Goal: Task Accomplishment & Management: Manage account settings

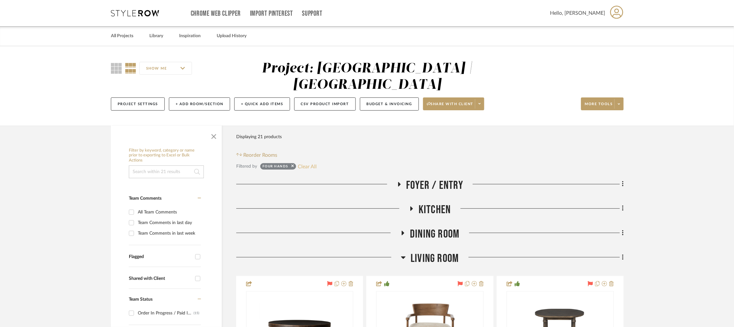
click at [306, 162] on button "Clear All" at bounding box center [307, 166] width 19 height 8
checkbox input "false"
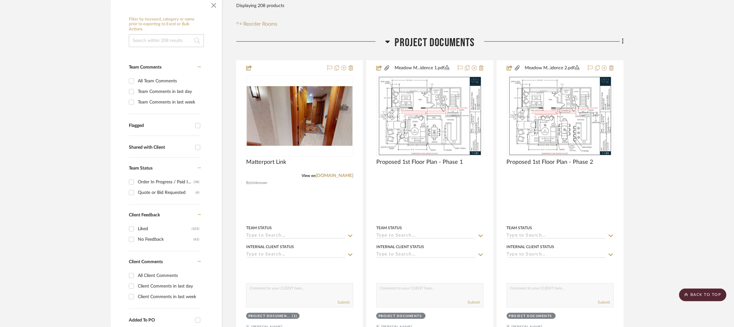
scroll to position [129, 0]
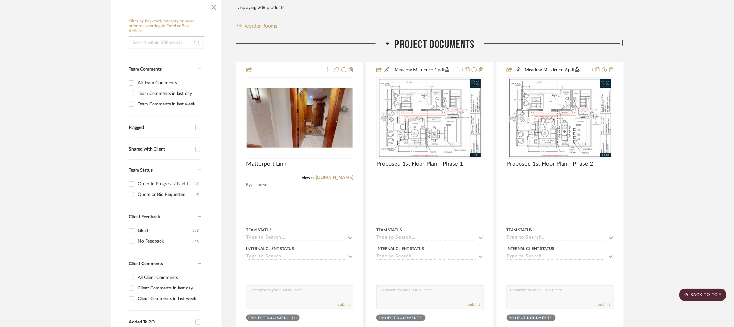
click at [393, 38] on h3 "Project Documents" at bounding box center [429, 45] width 89 height 14
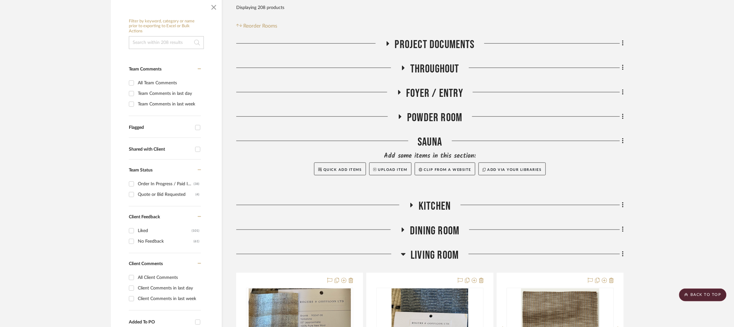
click at [401, 250] on icon at bounding box center [403, 254] width 5 height 8
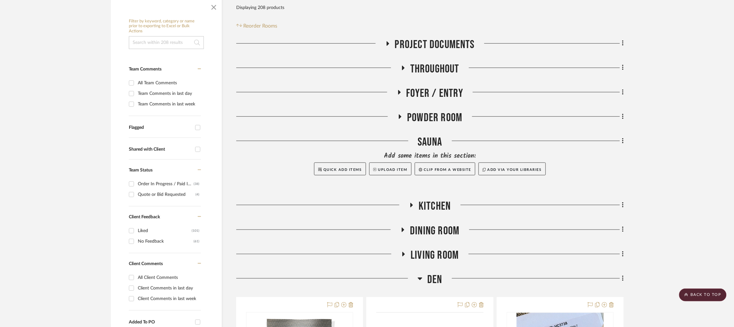
scroll to position [262, 0]
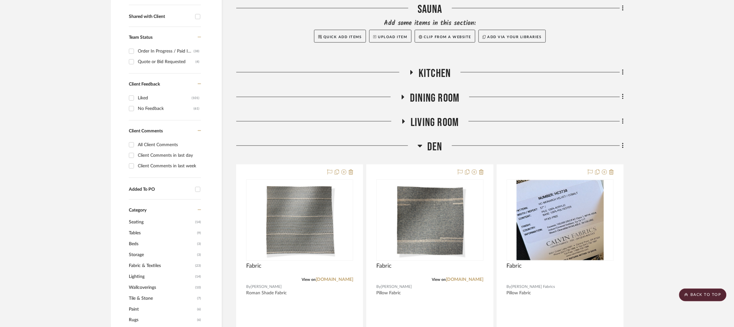
click at [420, 145] on icon at bounding box center [420, 146] width 4 height 3
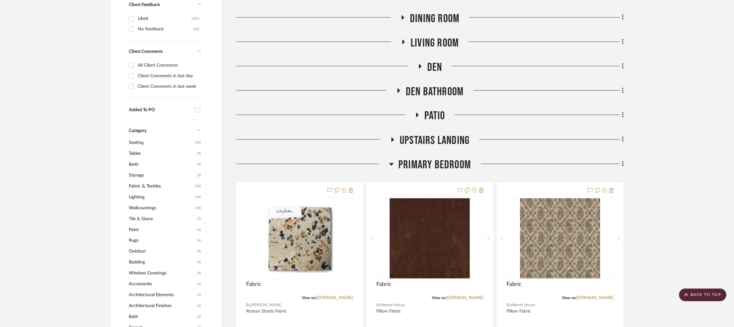
scroll to position [343, 0]
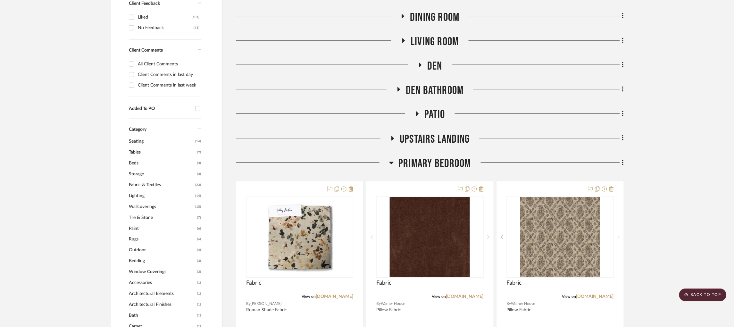
click at [393, 159] on icon at bounding box center [391, 163] width 5 height 8
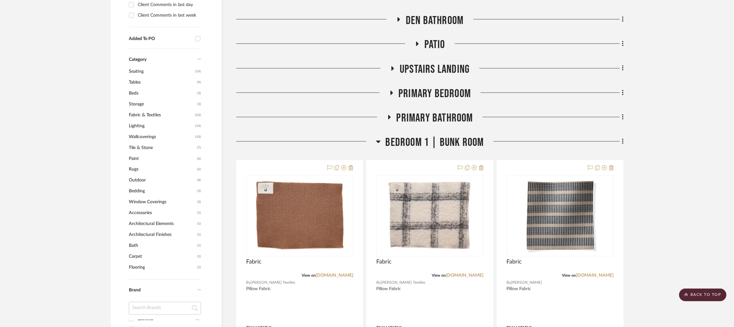
scroll to position [413, 0]
click at [378, 137] on icon at bounding box center [378, 141] width 5 height 8
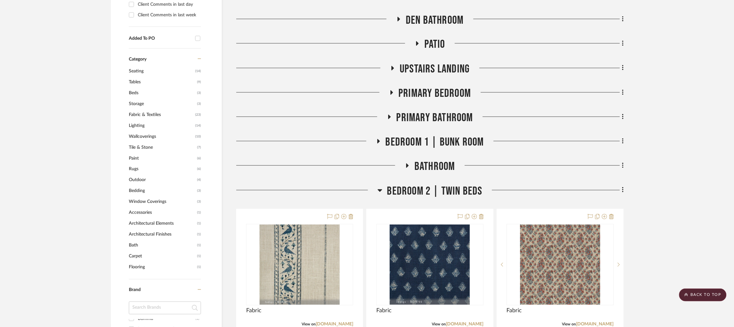
click at [379, 186] on icon at bounding box center [379, 190] width 5 height 8
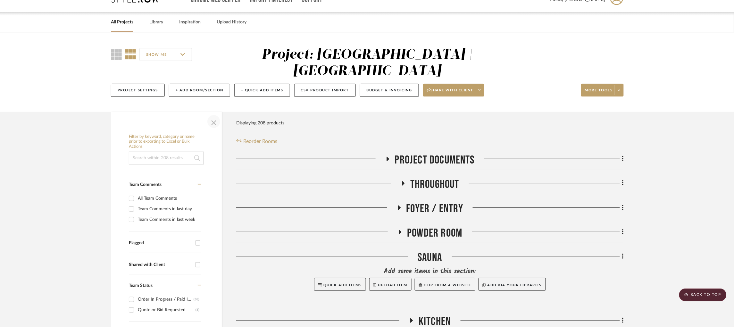
scroll to position [2, 0]
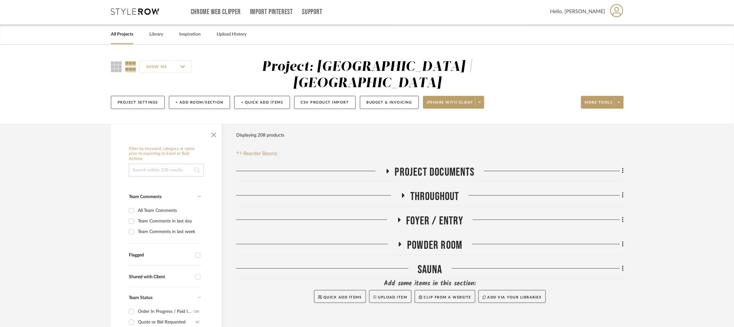
click at [179, 164] on input at bounding box center [166, 170] width 75 height 13
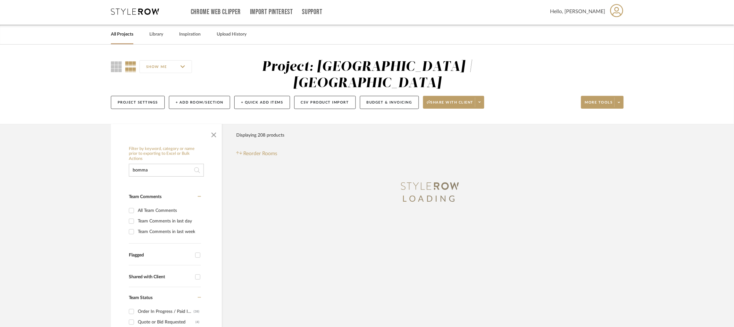
scroll to position [0, 0]
click at [412, 180] on icon at bounding box center [412, 182] width 8 height 5
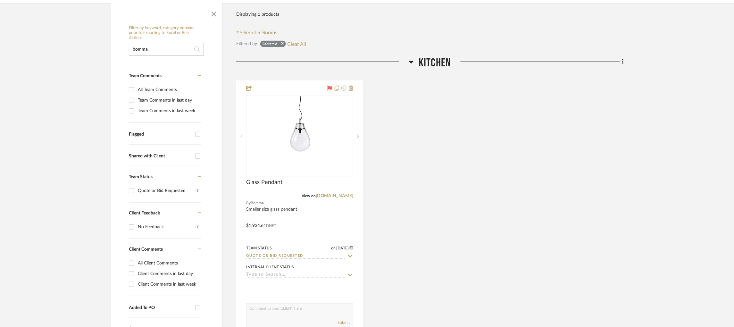
scroll to position [125, 0]
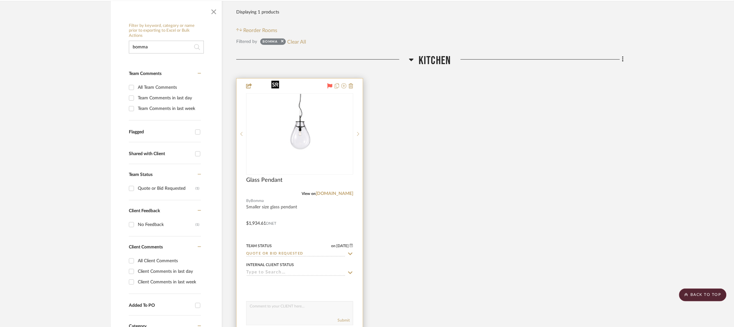
click at [316, 125] on img "0" at bounding box center [300, 134] width 62 height 80
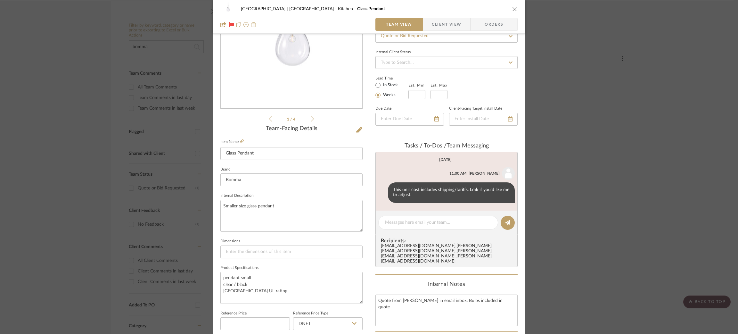
scroll to position [74, 0]
click at [240, 141] on icon at bounding box center [242, 142] width 4 height 4
click at [62, 128] on div "Meadow Mountain | [GEOGRAPHIC_DATA] Kitchen Glass Pendant Team View Client View…" at bounding box center [369, 167] width 738 height 334
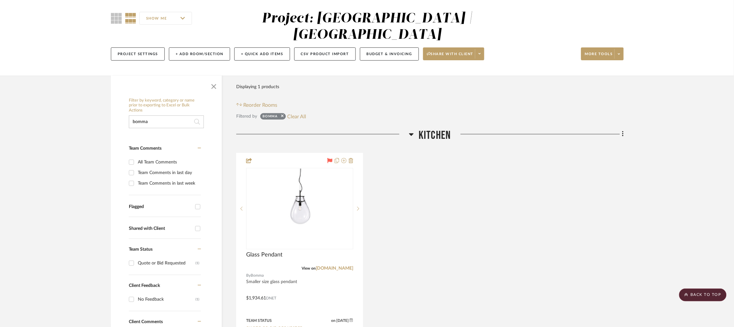
scroll to position [49, 0]
drag, startPoint x: 113, startPoint y: 107, endPoint x: 85, endPoint y: 106, distance: 27.9
type input "[PERSON_NAME]"
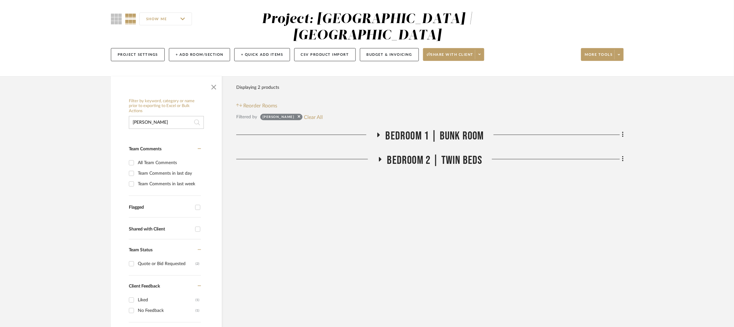
click at [377, 132] on icon at bounding box center [378, 134] width 8 height 5
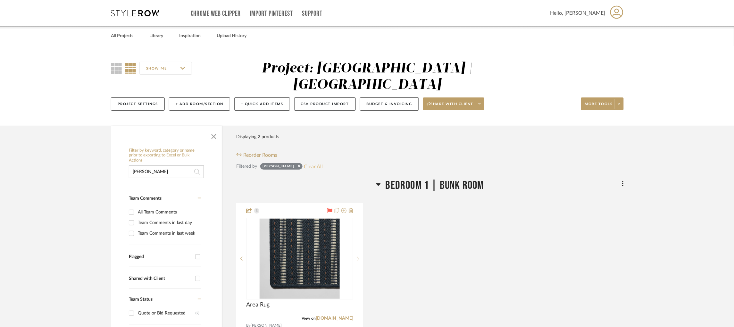
click at [304, 162] on button "Clear All" at bounding box center [313, 166] width 19 height 8
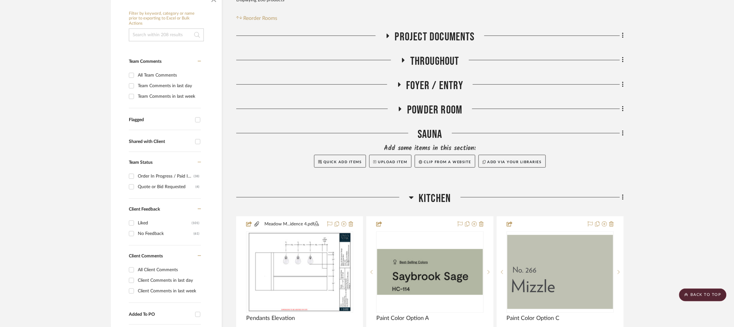
scroll to position [136, 0]
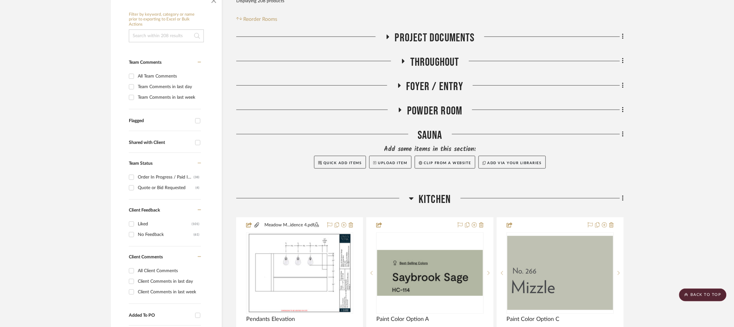
click at [403, 59] on icon at bounding box center [403, 61] width 3 height 4
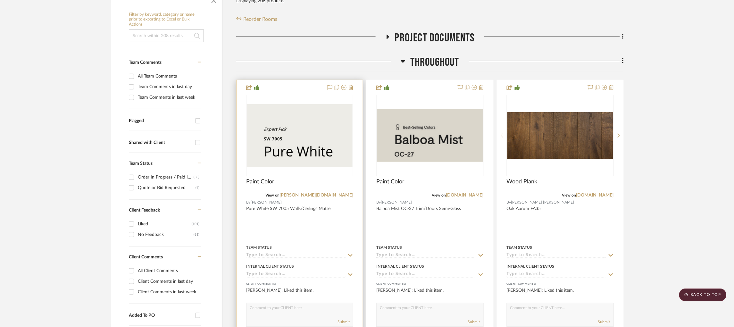
scroll to position [170, 0]
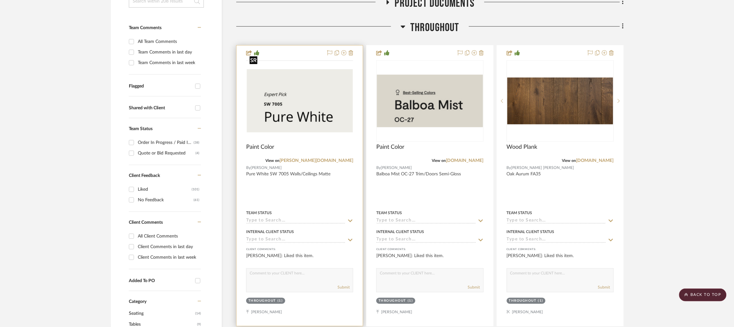
click at [0, 0] on img at bounding box center [0, 0] width 0 height 0
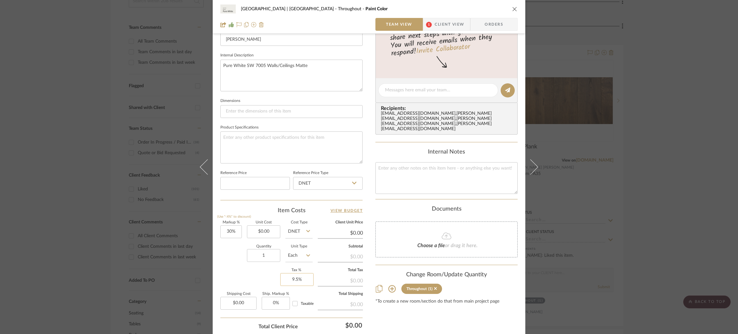
scroll to position [259, 0]
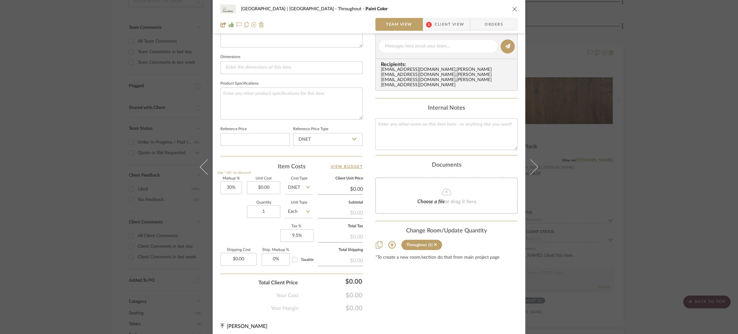
click at [388, 241] on icon at bounding box center [391, 244] width 7 height 7
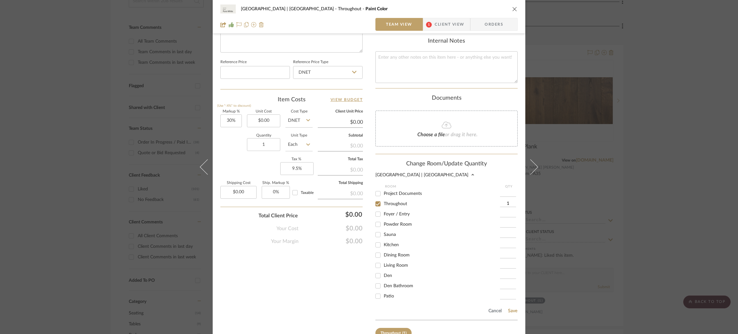
scroll to position [326, 0]
click at [376, 239] on input "Kitchen" at bounding box center [378, 244] width 10 height 10
checkbox input "true"
type input "1"
click at [377, 198] on input "Throughout" at bounding box center [378, 203] width 10 height 10
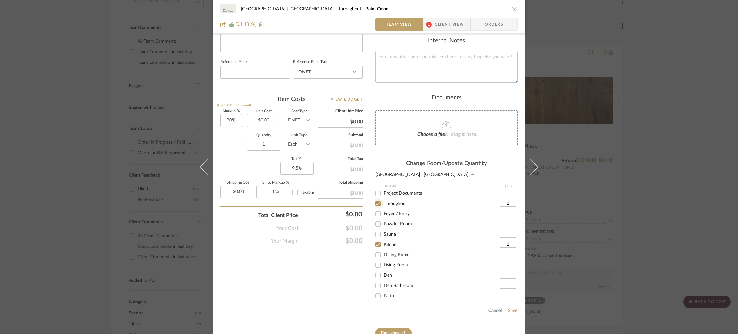
checkbox input "false"
click at [509, 308] on button "Save" at bounding box center [513, 310] width 10 height 5
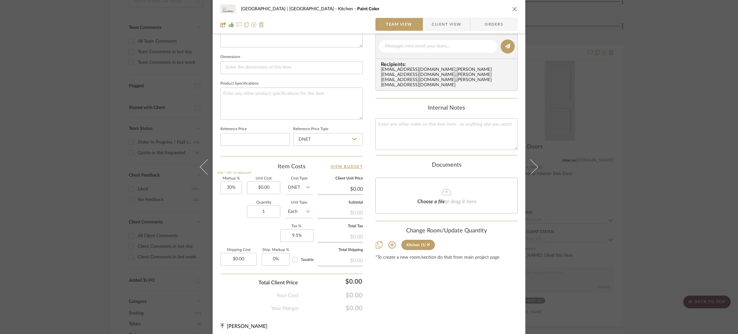
click at [391, 241] on icon at bounding box center [391, 244] width 7 height 7
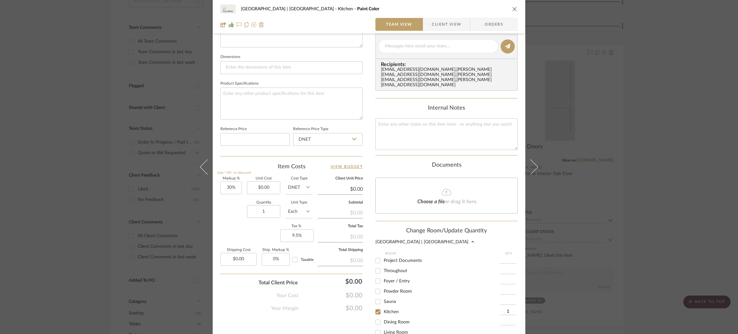
click at [377, 266] on input "Throughout" at bounding box center [378, 271] width 10 height 10
checkbox input "true"
type input "1"
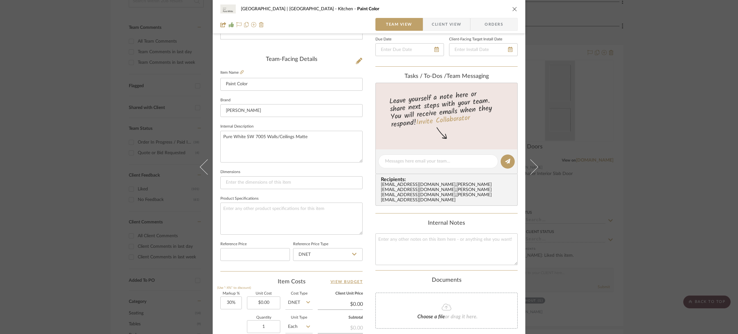
scroll to position [144, 0]
click at [320, 136] on textarea "Pure White SW 7005 Walls/Ceilings Matte" at bounding box center [291, 147] width 142 height 32
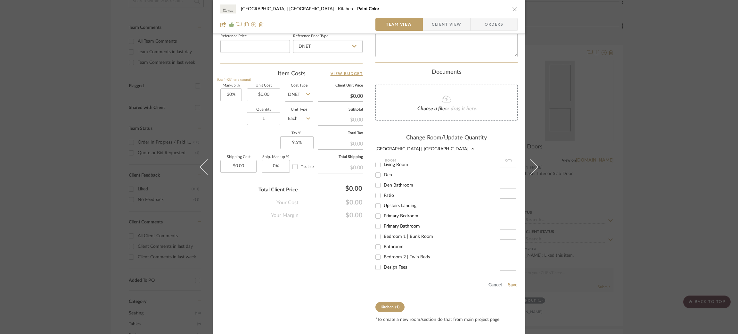
scroll to position [0, 0]
type textarea "Pure White SW 7005 Walls/Ceilings Matte Kitchen cabinets"
click at [514, 282] on button "Save" at bounding box center [513, 284] width 10 height 5
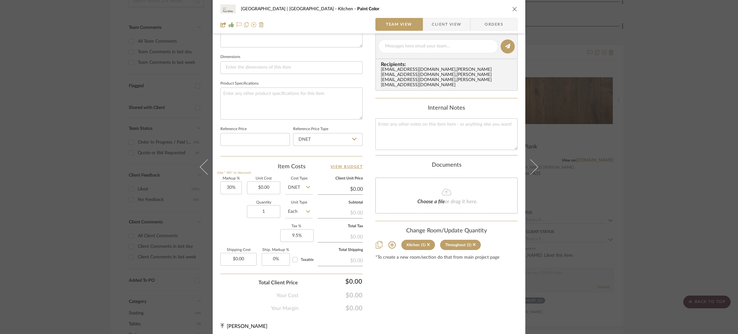
click at [633, 146] on div "Meadow Mountain | [GEOGRAPHIC_DATA] Kitchen Paint Color Team View Client View O…" at bounding box center [369, 167] width 738 height 334
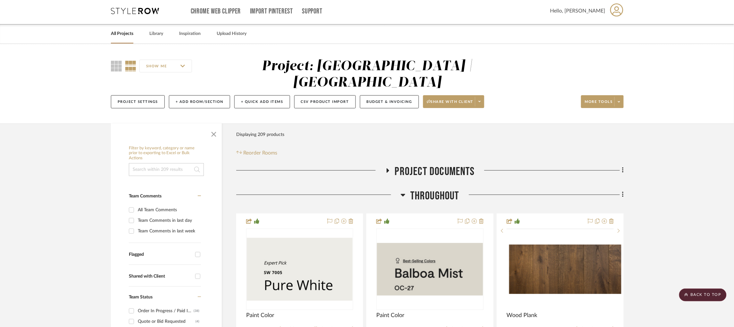
scroll to position [0, 0]
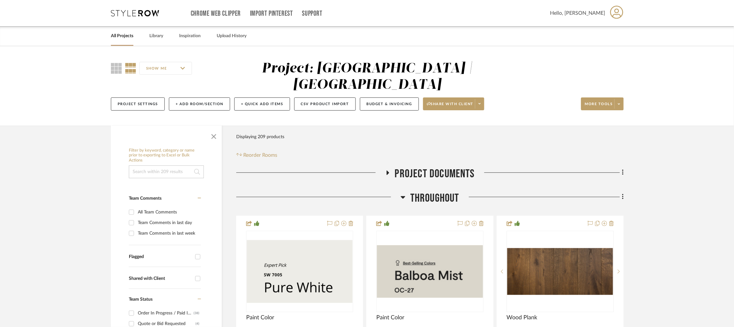
click at [387, 170] on icon at bounding box center [387, 172] width 3 height 4
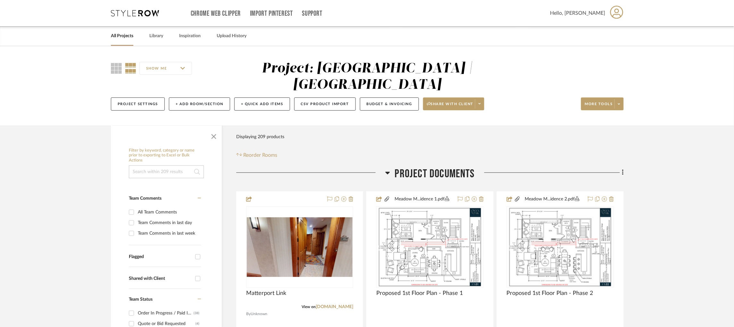
click at [156, 165] on input at bounding box center [166, 171] width 75 height 13
type input "balb"
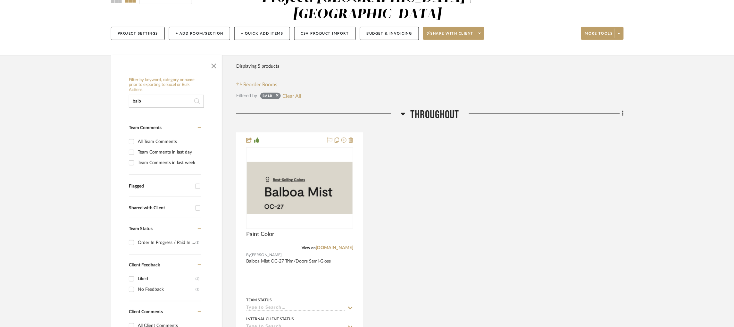
scroll to position [71, 0]
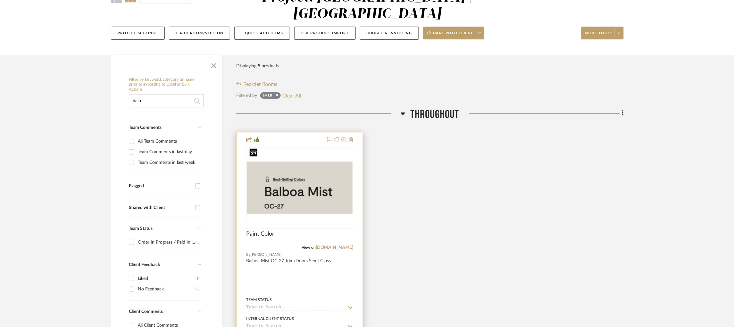
click at [334, 165] on img "0" at bounding box center [300, 188] width 106 height 52
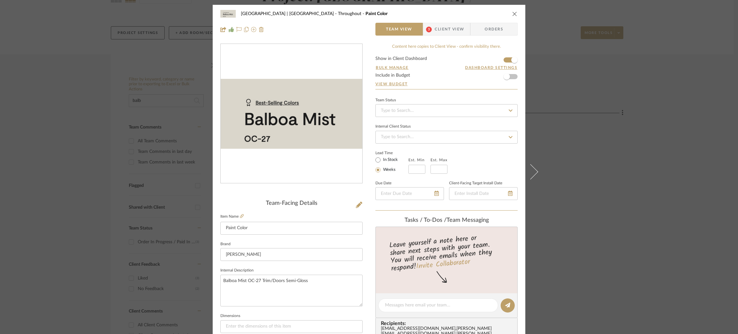
scroll to position [77, 0]
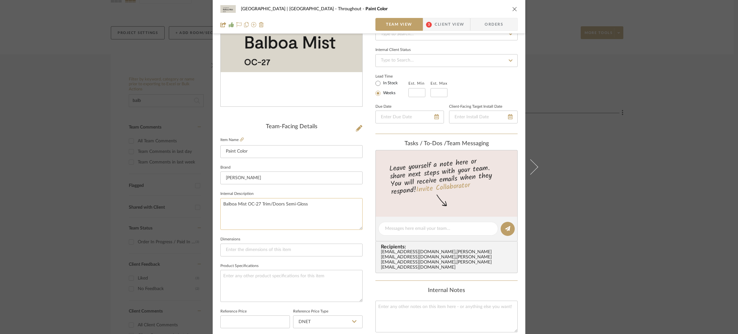
click at [335, 199] on textarea "Balboa Mist OC-27 Trim/Doors Semi-Gloss" at bounding box center [291, 214] width 142 height 32
type textarea "Balboa Mist OC-27 Trim/Doors Semi-Gloss Bar cabinets in Kitchen"
click at [276, 278] on textarea at bounding box center [291, 286] width 142 height 32
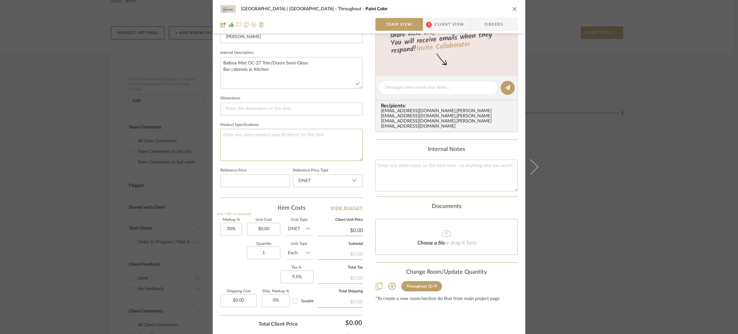
scroll to position [219, 0]
click at [390, 281] on icon at bounding box center [391, 284] width 7 height 7
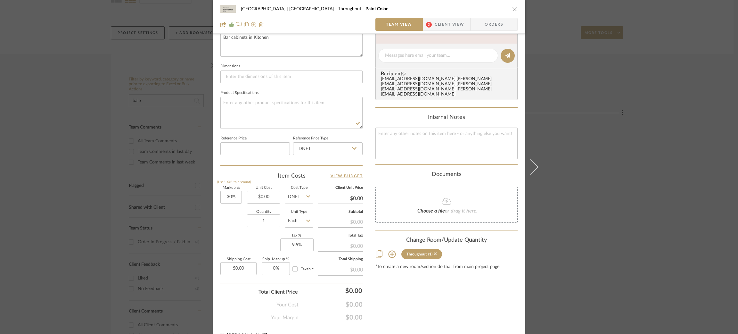
click at [391, 250] on icon at bounding box center [392, 254] width 8 height 8
click at [375, 316] on input "Kitchen" at bounding box center [378, 321] width 10 height 10
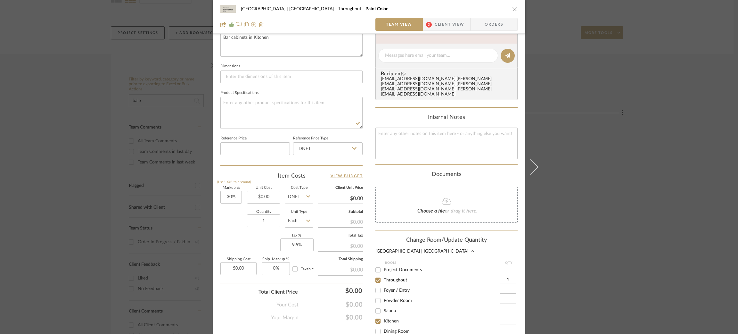
checkbox input "true"
type input "1"
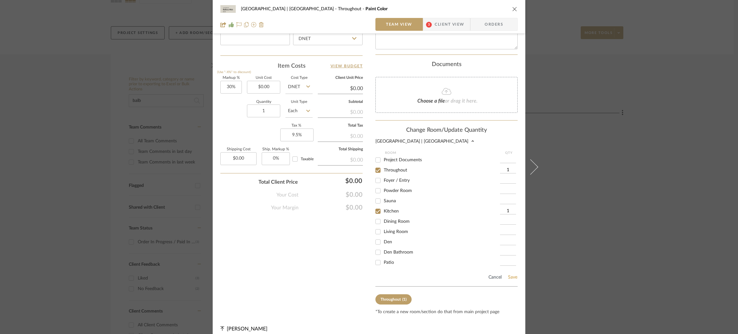
click at [513, 275] on button "Save" at bounding box center [513, 277] width 10 height 5
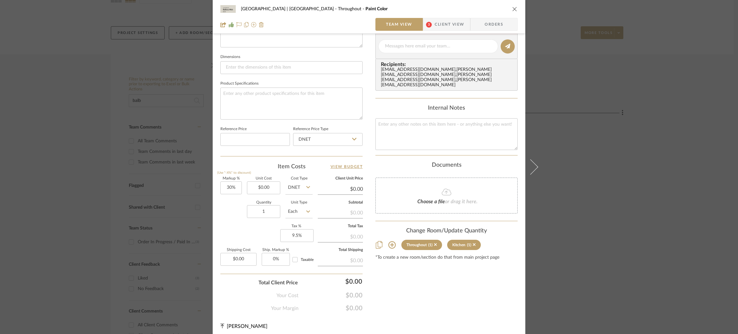
click at [64, 112] on div "Meadow Mountain | [GEOGRAPHIC_DATA] Throughout Paint Color Team View 3 Client V…" at bounding box center [369, 167] width 738 height 334
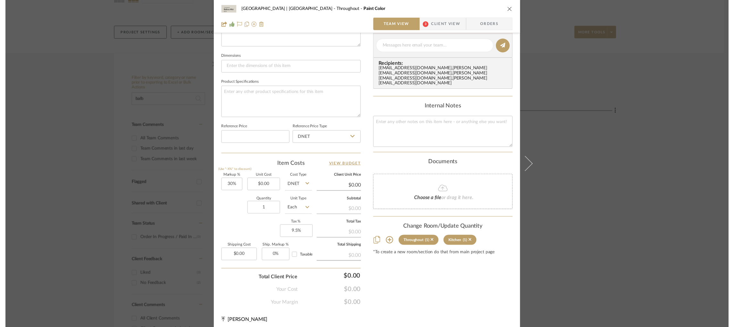
scroll to position [71, 0]
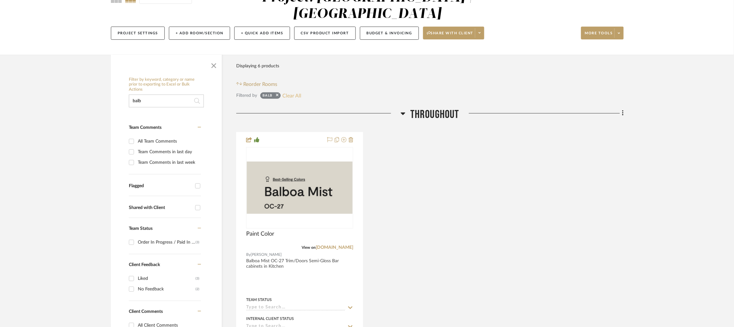
click at [294, 91] on button "Clear All" at bounding box center [291, 95] width 19 height 8
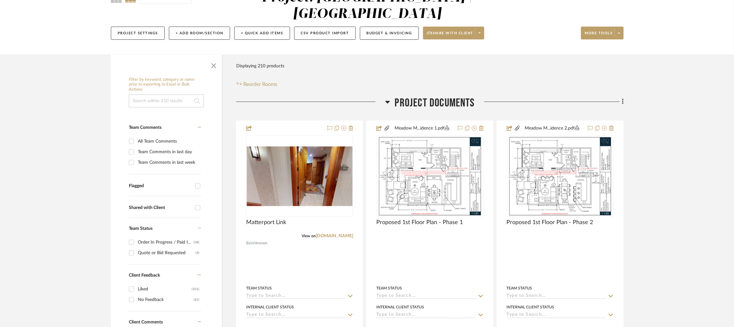
scroll to position [74, 0]
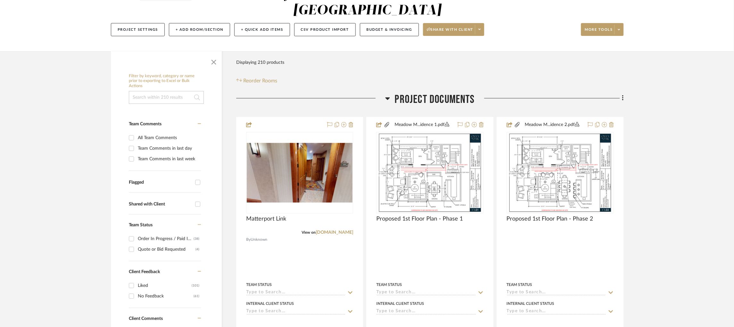
click at [387, 95] on icon at bounding box center [387, 99] width 5 height 8
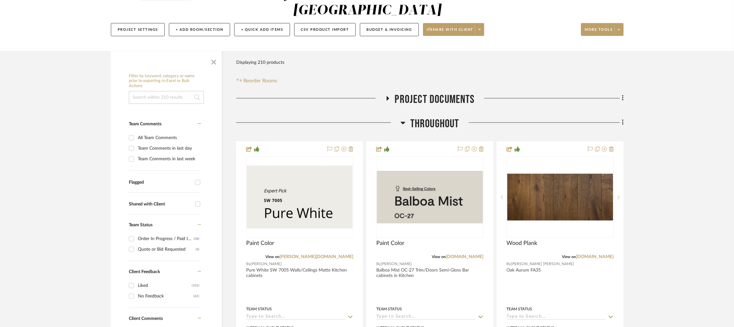
scroll to position [140, 0]
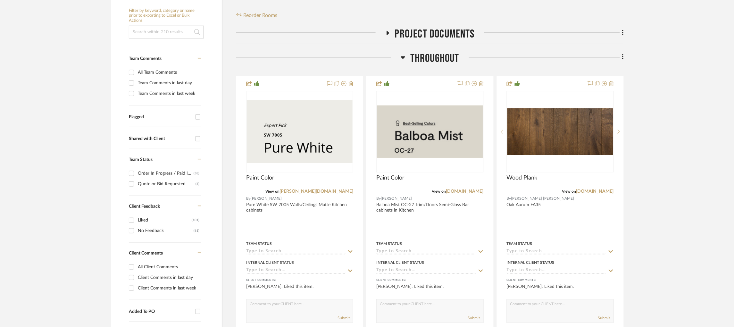
click at [403, 54] on icon at bounding box center [403, 58] width 5 height 8
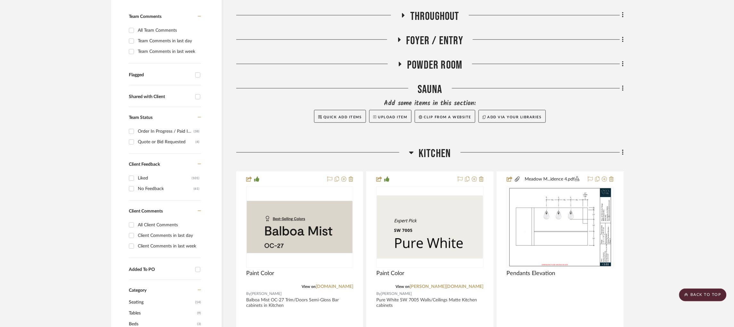
scroll to position [185, 0]
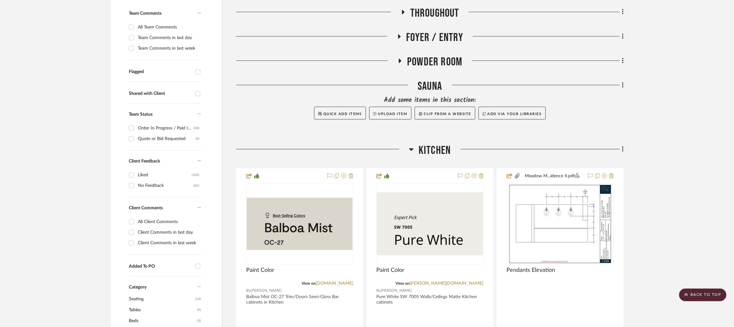
click at [410, 148] on icon at bounding box center [411, 149] width 4 height 3
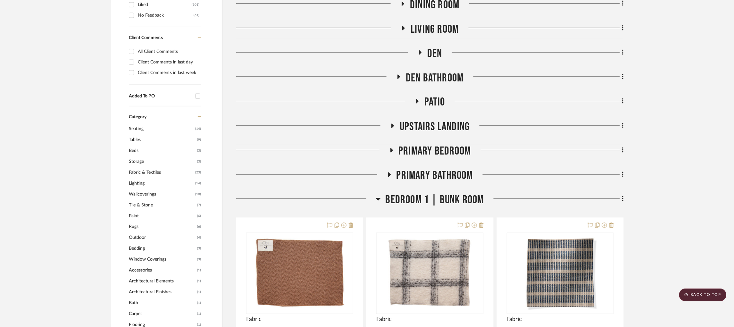
scroll to position [393, 0]
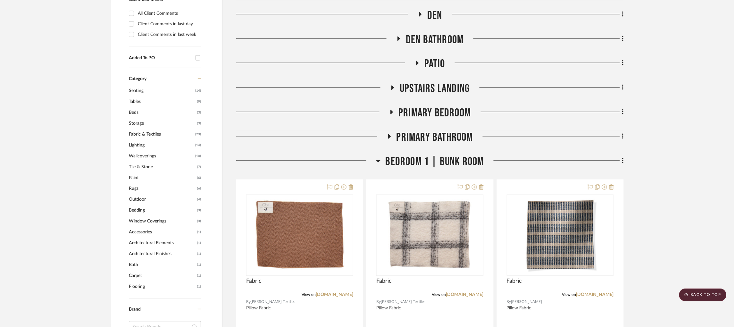
click at [376, 157] on icon at bounding box center [378, 161] width 5 height 8
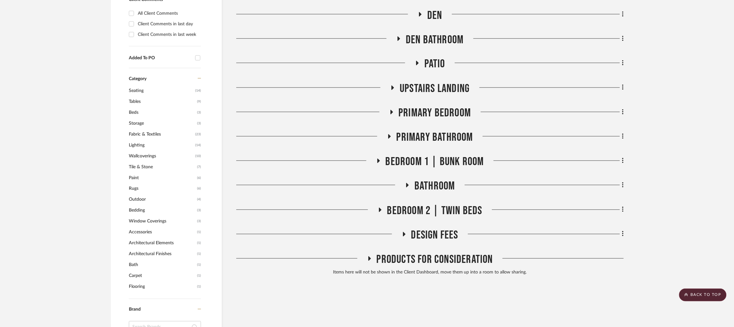
scroll to position [465, 0]
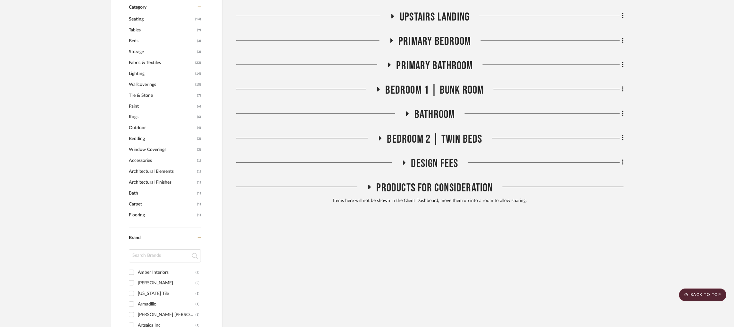
click at [380, 136] on icon at bounding box center [380, 138] width 8 height 5
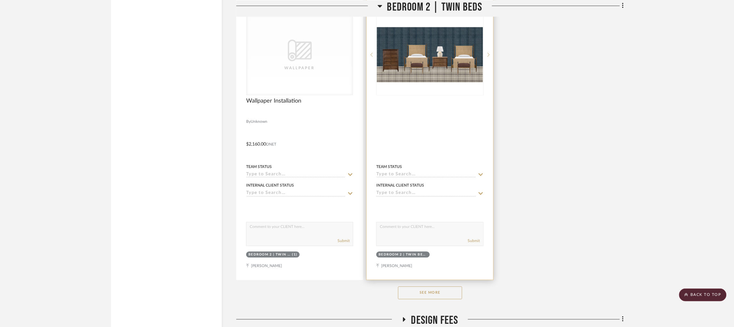
scroll to position [1193, 0]
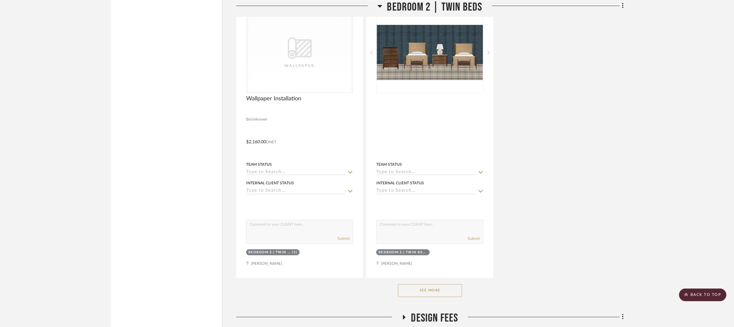
click at [435, 284] on button "See More" at bounding box center [430, 290] width 64 height 13
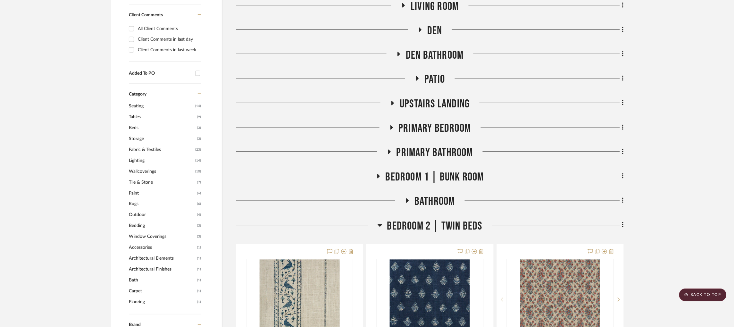
scroll to position [377, 0]
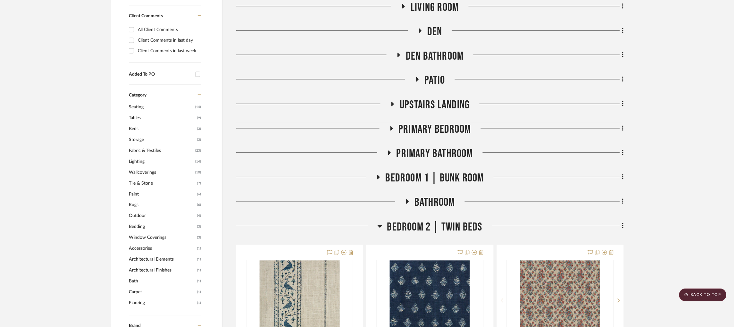
click at [376, 175] on icon at bounding box center [378, 177] width 8 height 5
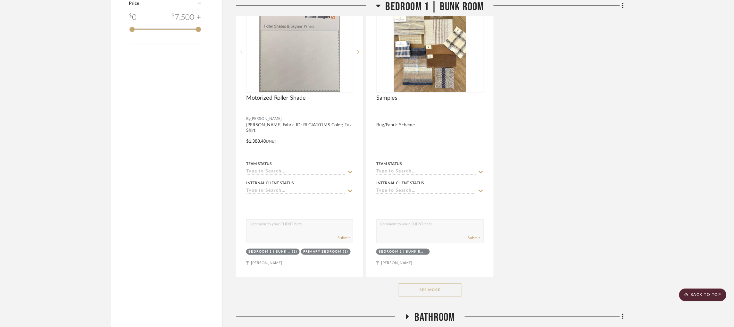
scroll to position [1197, 0]
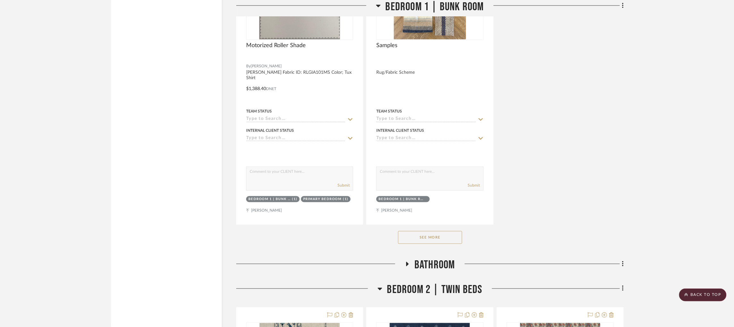
click at [416, 231] on button "See More" at bounding box center [430, 237] width 64 height 13
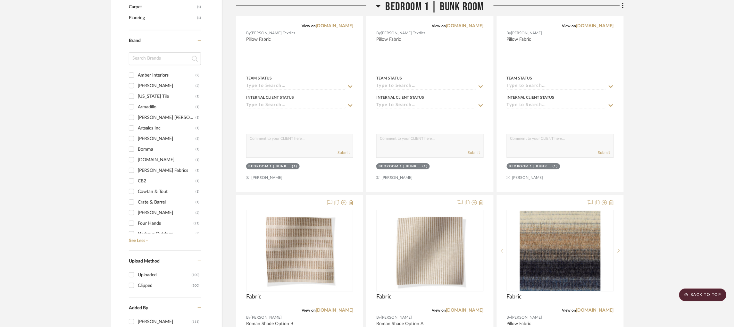
scroll to position [662, 0]
click at [588, 308] on link "[DOMAIN_NAME]" at bounding box center [594, 310] width 37 height 4
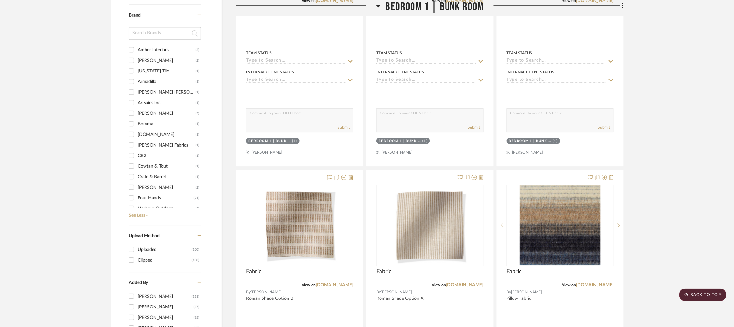
scroll to position [688, 0]
click at [131, 192] on input "Four Hands (21)" at bounding box center [131, 197] width 10 height 10
checkbox input "true"
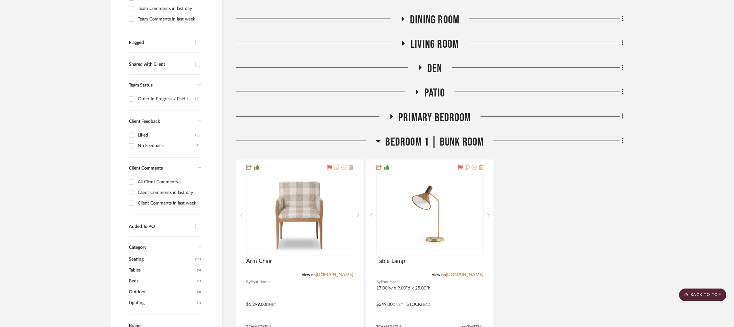
scroll to position [214, 0]
click at [393, 114] on icon at bounding box center [391, 116] width 8 height 5
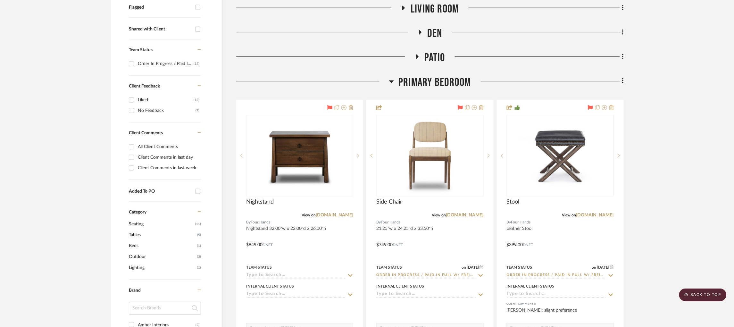
scroll to position [253, 0]
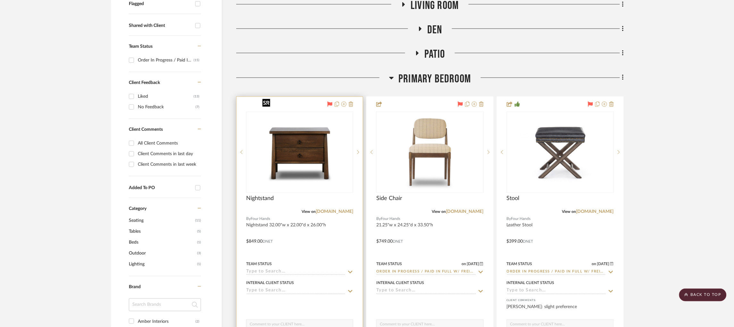
click at [308, 117] on img "0" at bounding box center [300, 152] width 80 height 80
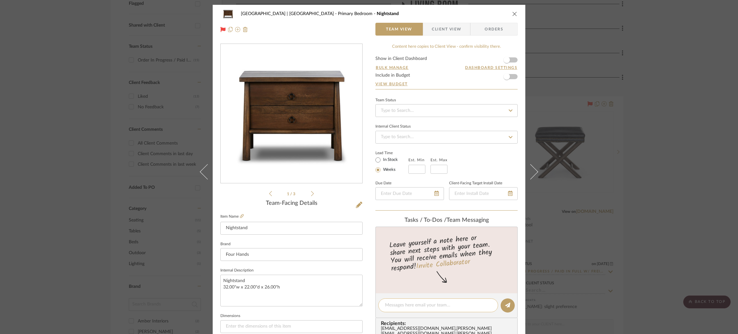
click at [398, 305] on textarea at bounding box center [438, 305] width 106 height 7
type textarea "f"
type textarea "[PERSON_NAME], I haven't heard back from [PERSON_NAME] in regards to swapping t…"
click at [505, 302] on icon at bounding box center [507, 304] width 5 height 5
